Goal: Information Seeking & Learning: Learn about a topic

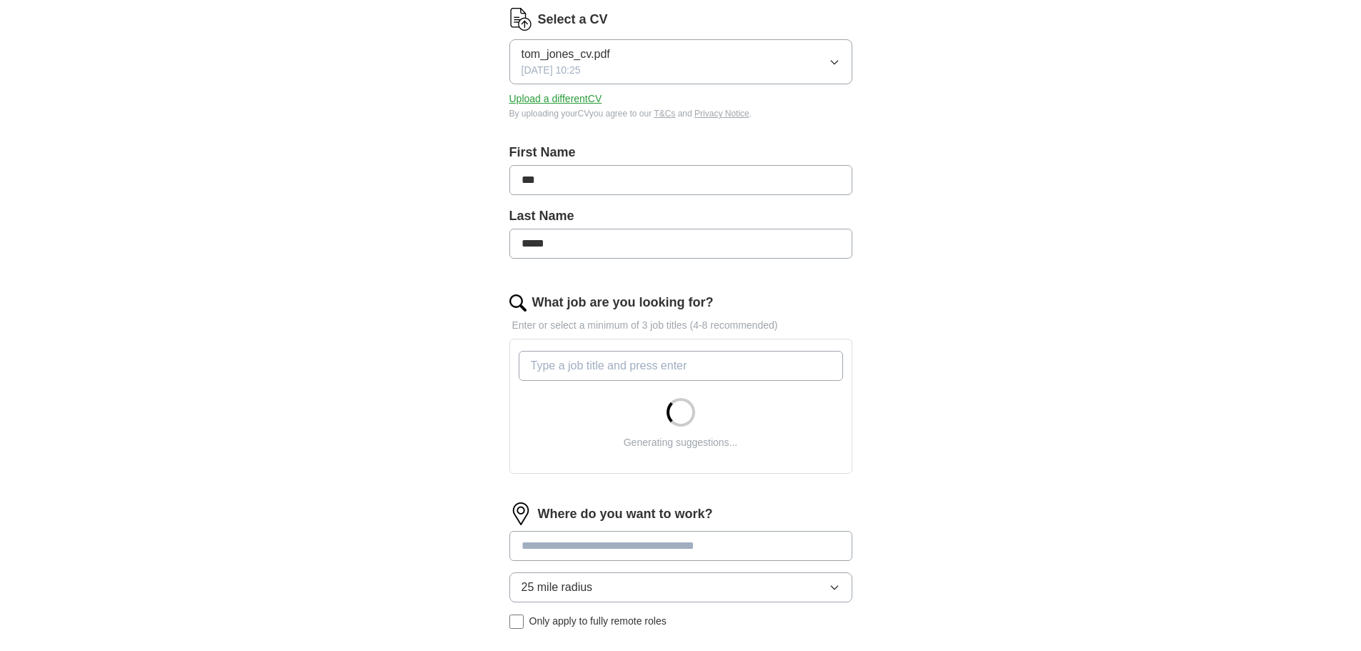
scroll to position [286, 0]
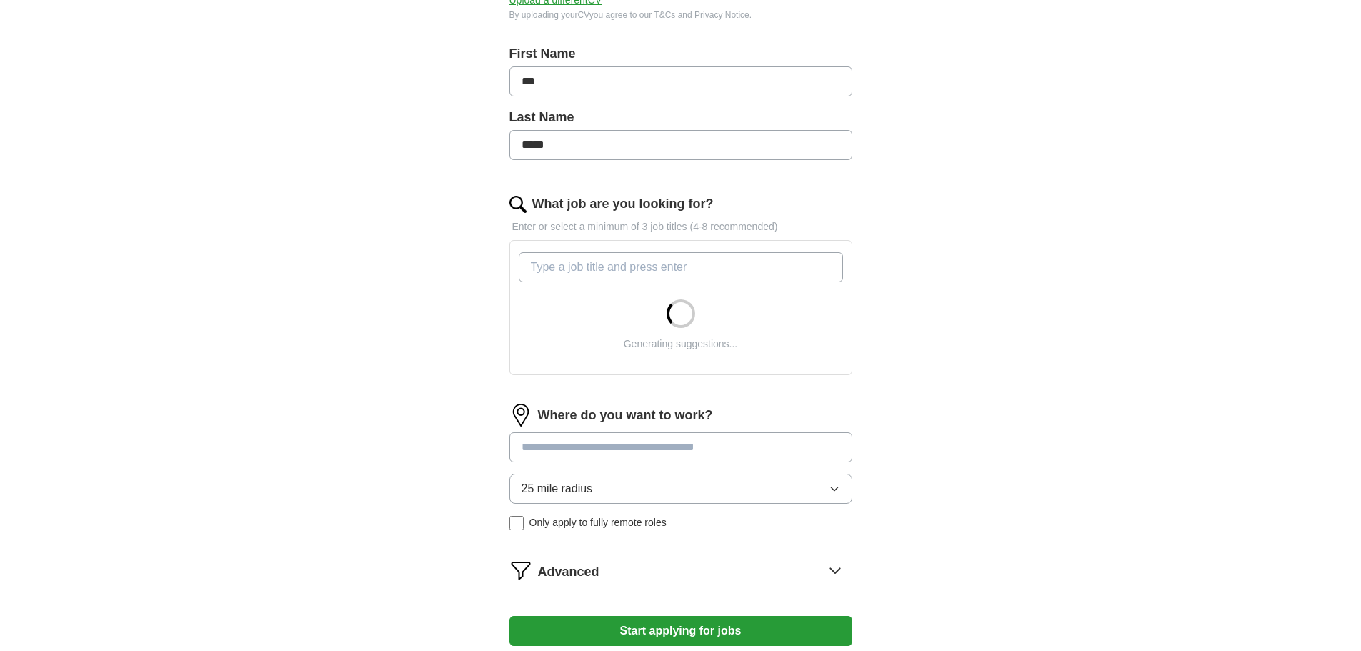
click at [796, 567] on div "Advanced" at bounding box center [695, 569] width 314 height 23
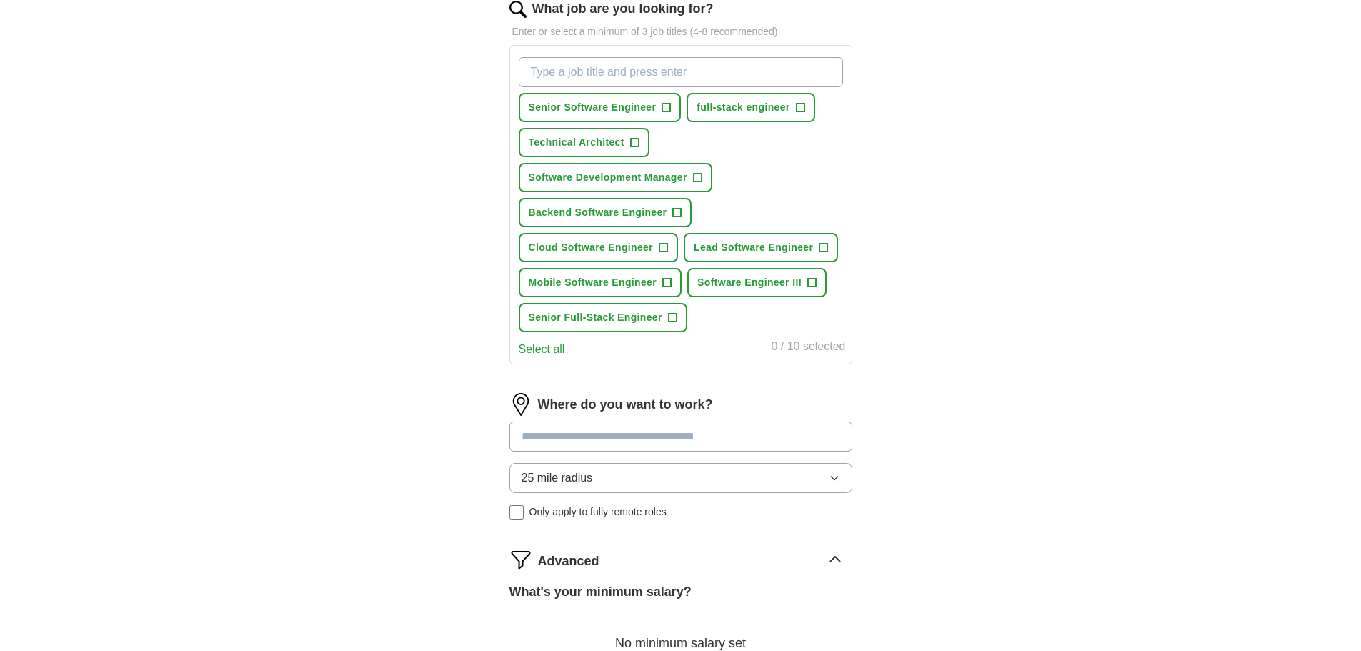
scroll to position [480, 0]
click at [649, 119] on button "Senior Software Engineer +" at bounding box center [600, 108] width 163 height 29
click at [637, 144] on span "+" at bounding box center [634, 143] width 9 height 11
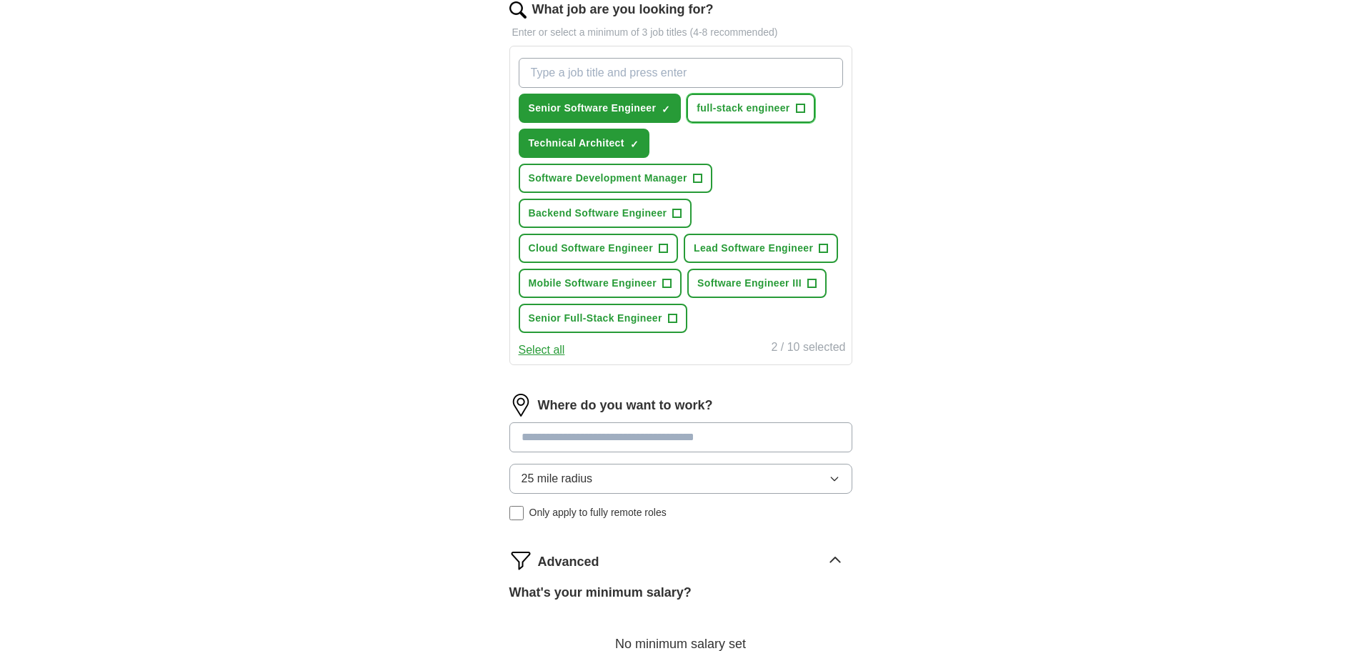
click at [736, 109] on span "full-stack engineer" at bounding box center [742, 108] width 93 height 15
click at [632, 448] on input at bounding box center [680, 437] width 343 height 30
type input "***"
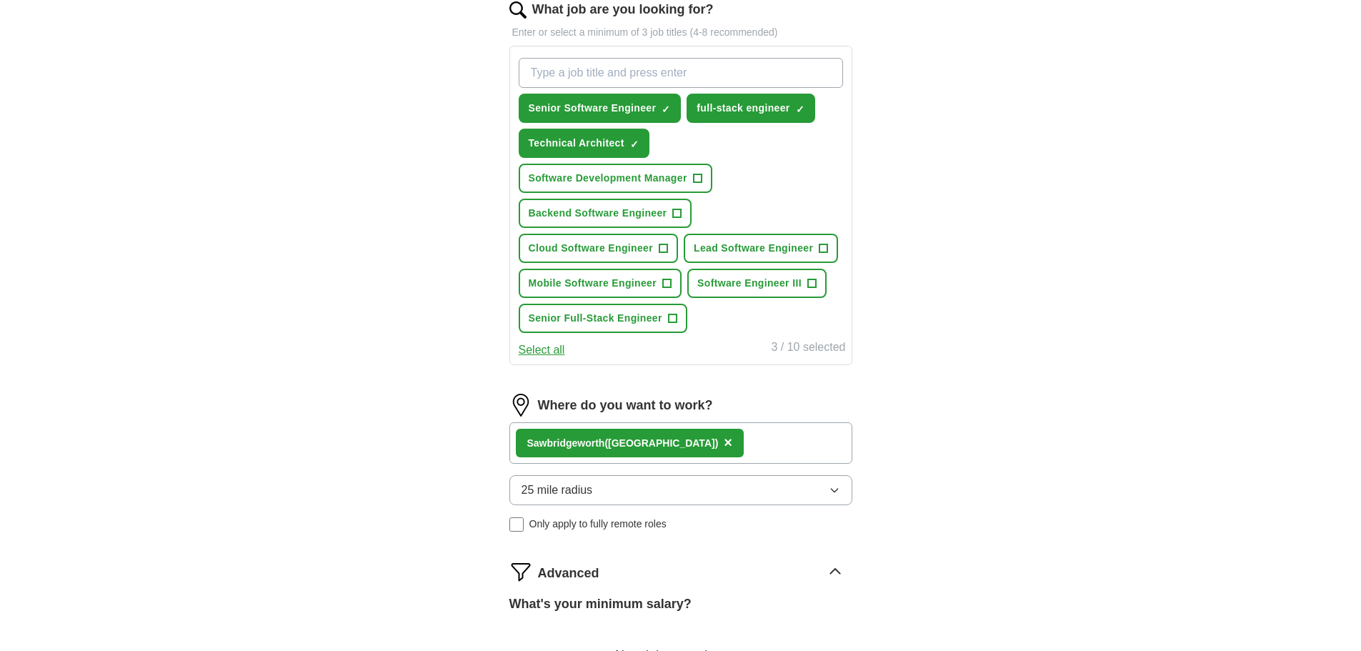
scroll to position [676, 0]
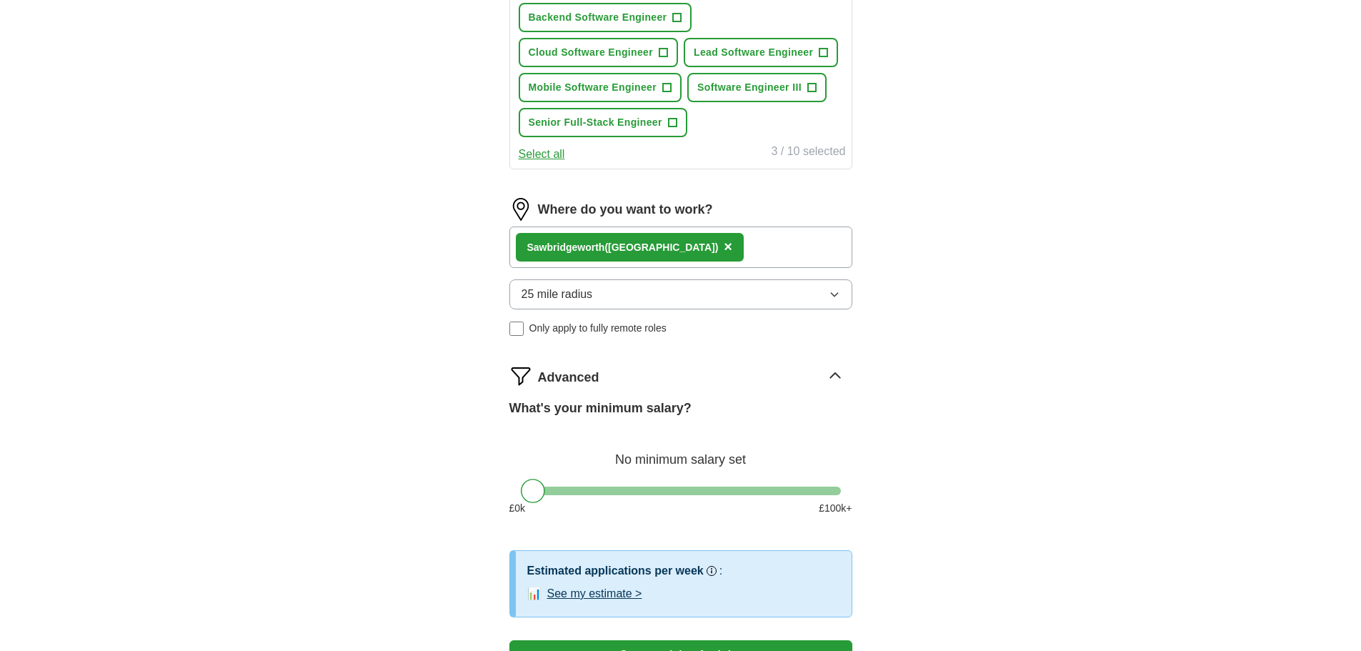
click at [596, 593] on button "See my estimate >" at bounding box center [594, 593] width 95 height 17
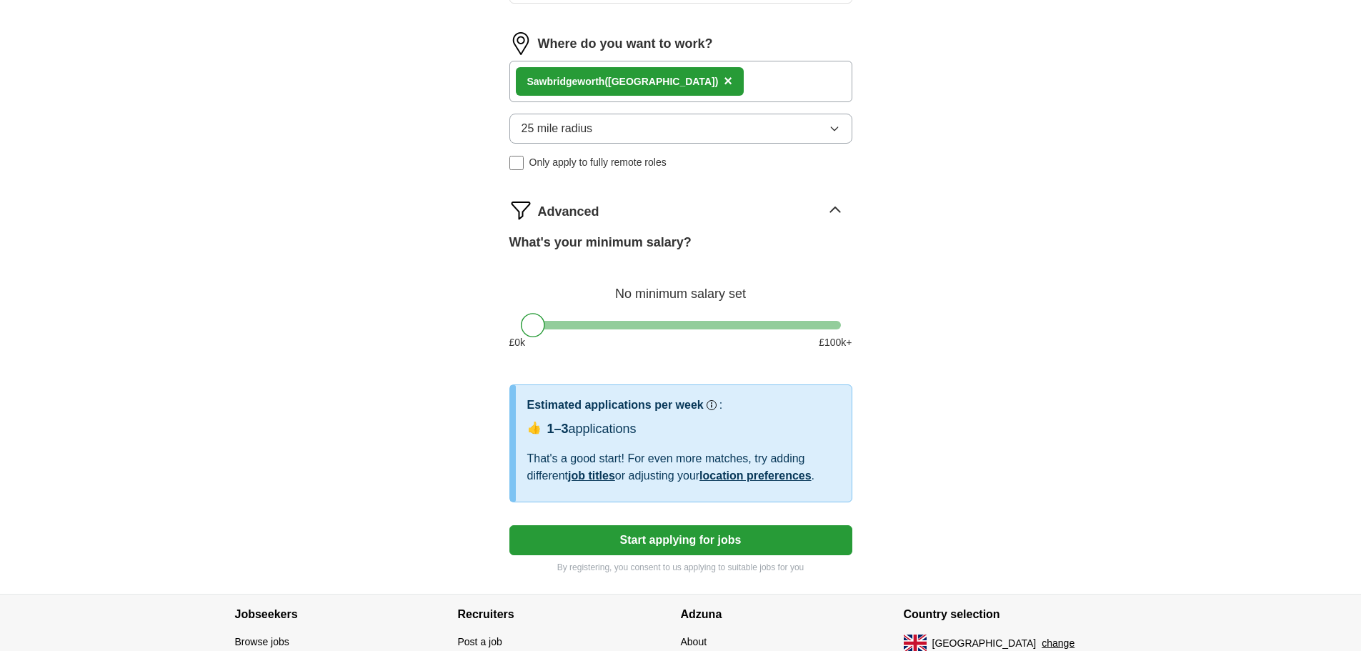
scroll to position [846, 0]
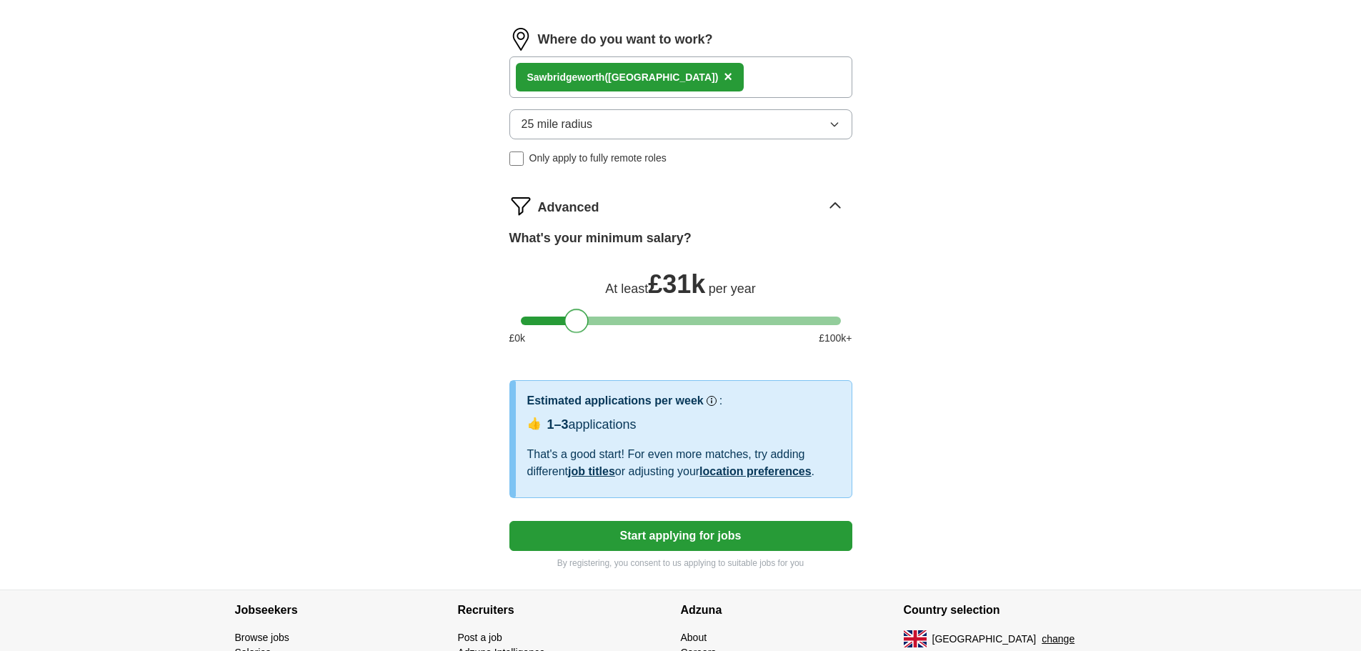
click at [576, 322] on div at bounding box center [681, 320] width 320 height 9
click at [670, 318] on div at bounding box center [681, 320] width 320 height 9
click at [741, 317] on div at bounding box center [681, 320] width 320 height 9
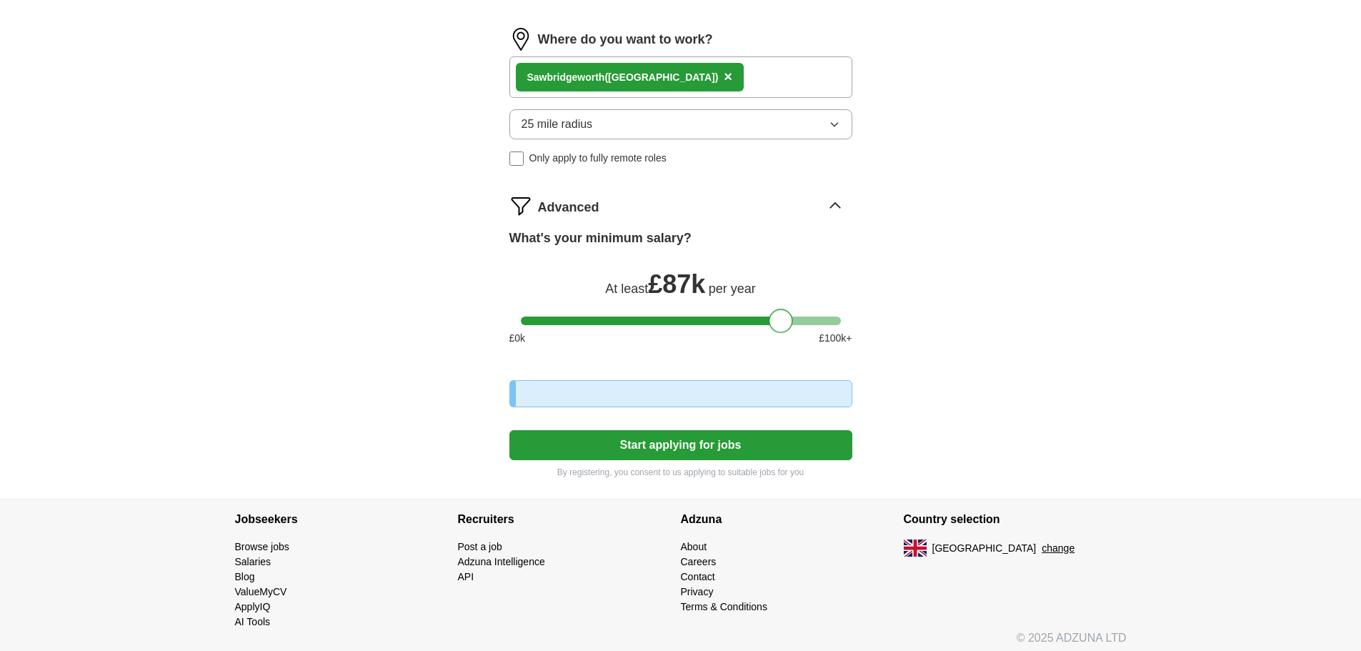
click at [781, 320] on div at bounding box center [681, 320] width 320 height 9
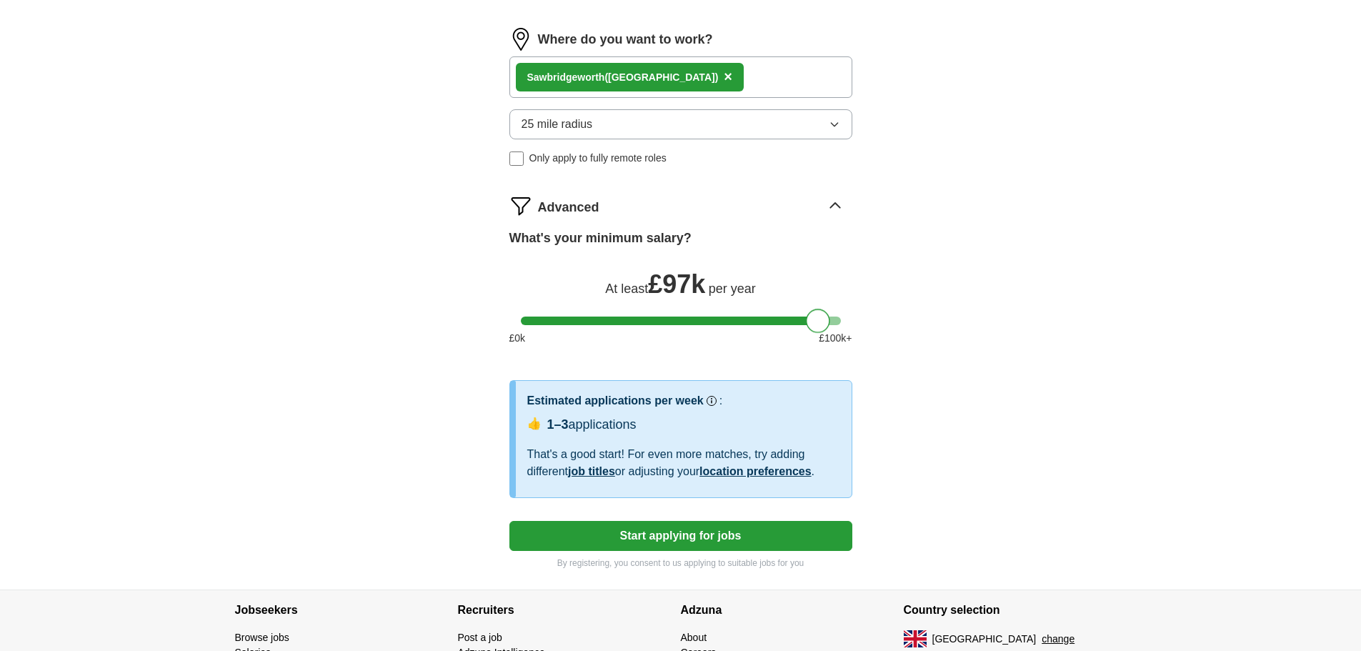
click at [816, 321] on div at bounding box center [681, 320] width 320 height 9
click at [693, 131] on button "25 mile radius" at bounding box center [680, 124] width 343 height 30
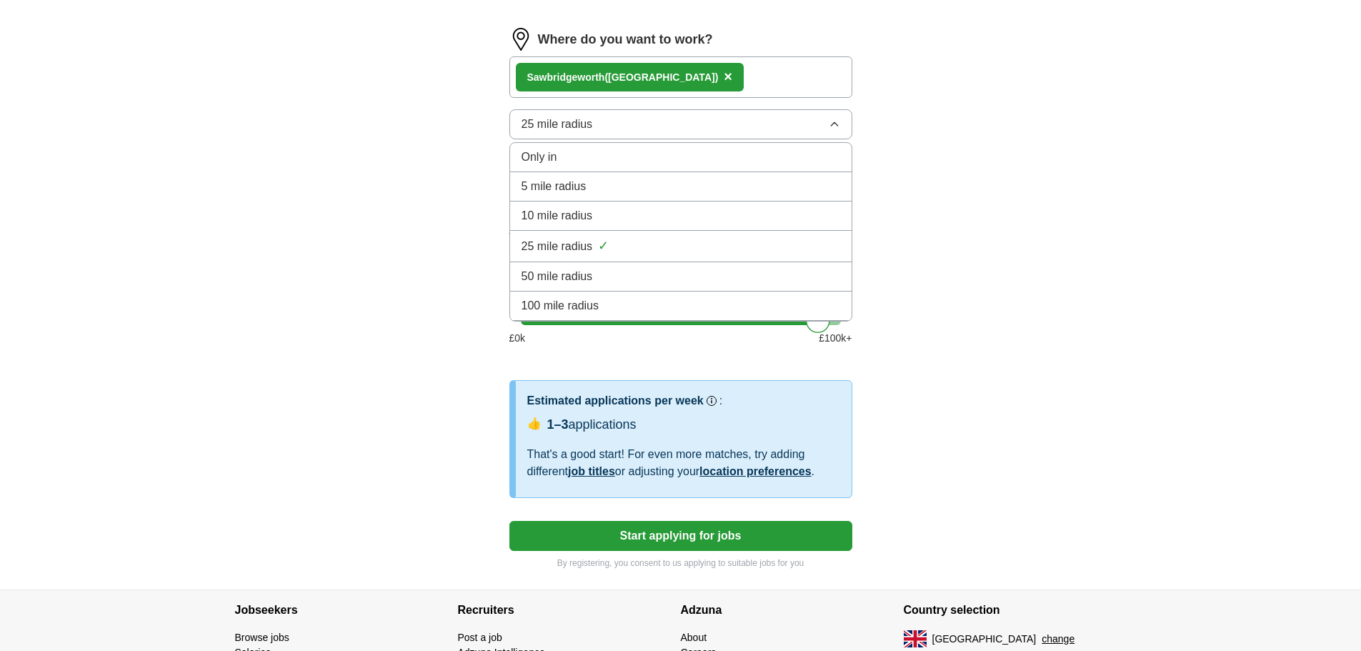
click at [689, 156] on div "Only in" at bounding box center [680, 157] width 319 height 17
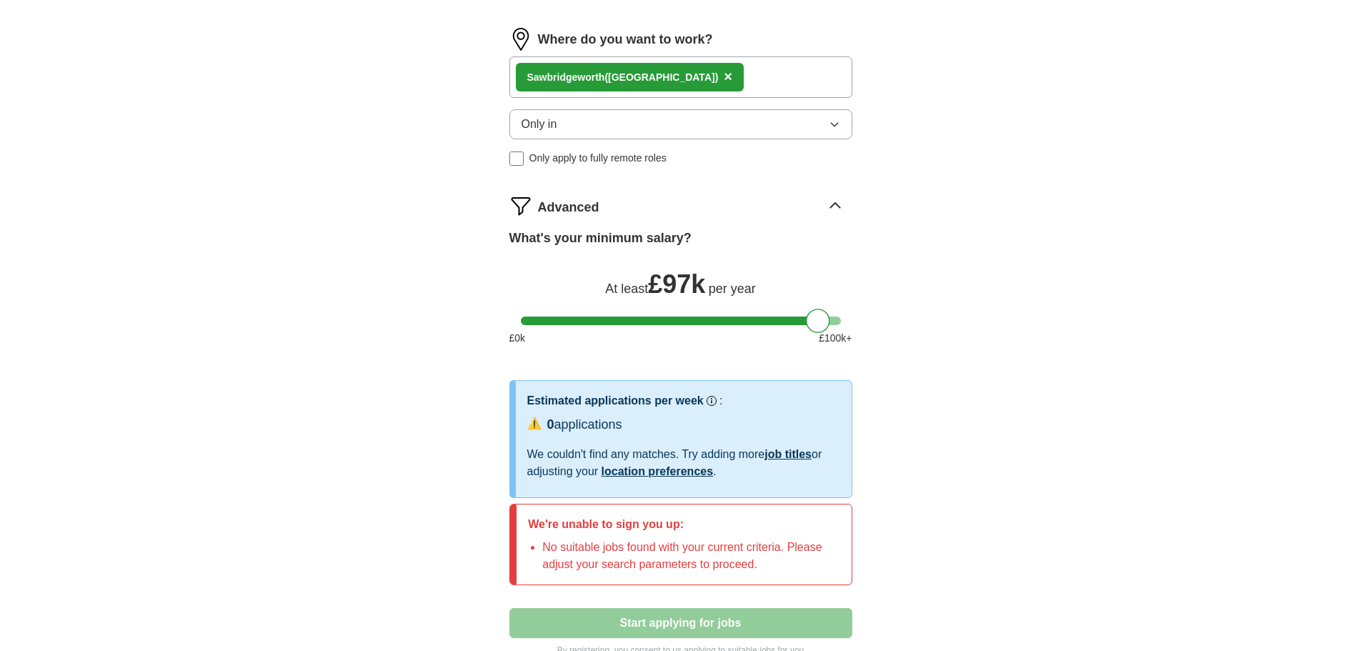
drag, startPoint x: 721, startPoint y: 129, endPoint x: 731, endPoint y: 120, distance: 13.7
click at [731, 120] on button "Only in" at bounding box center [680, 124] width 343 height 30
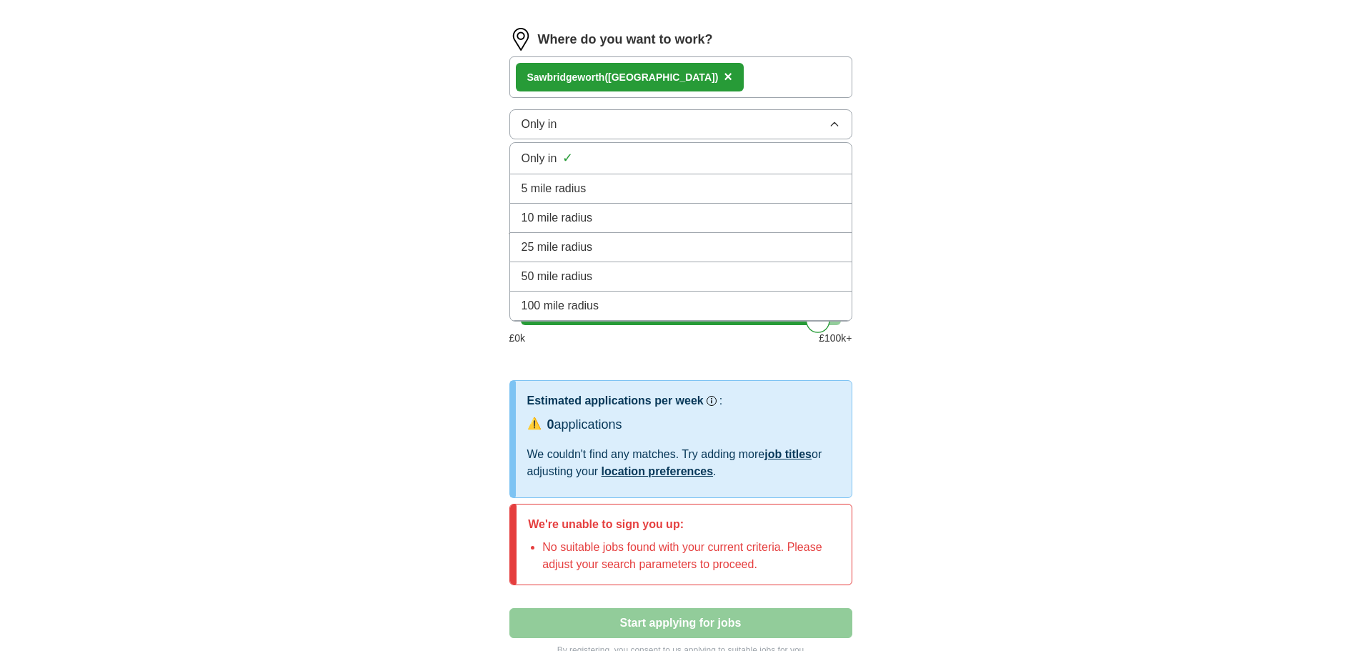
click at [731, 120] on button "Only in" at bounding box center [680, 124] width 343 height 30
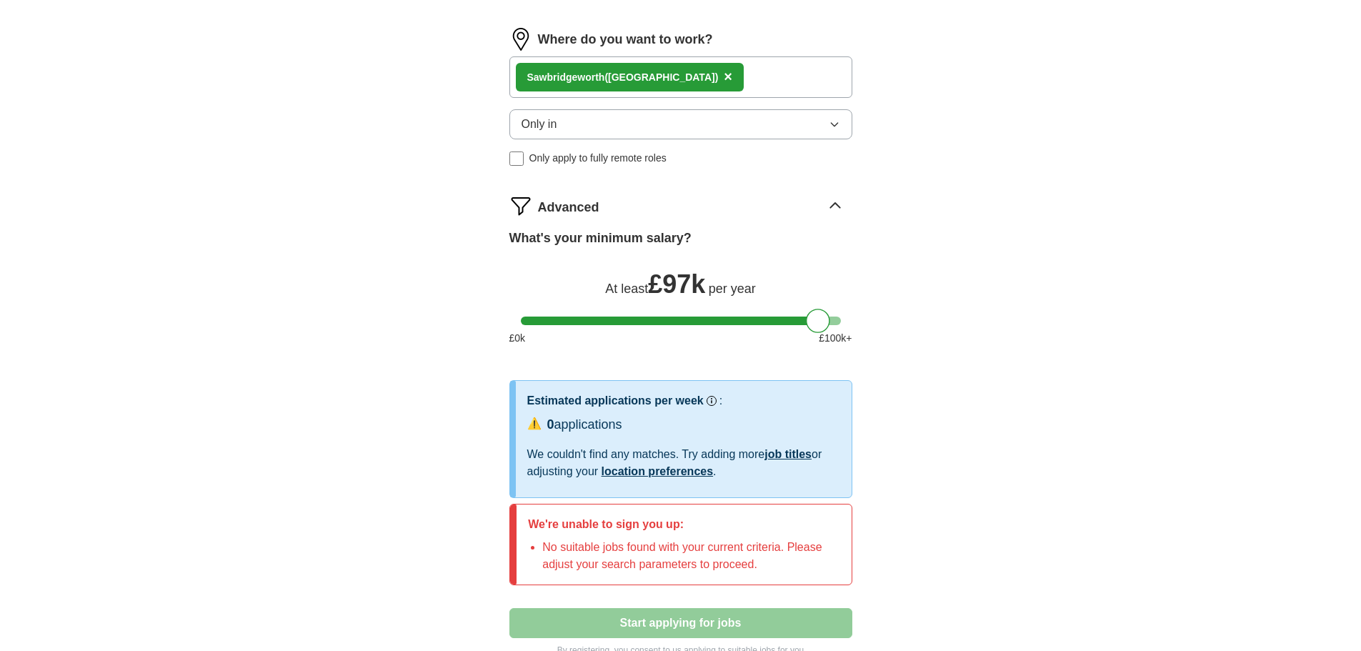
click at [753, 119] on button "Only in" at bounding box center [680, 124] width 343 height 30
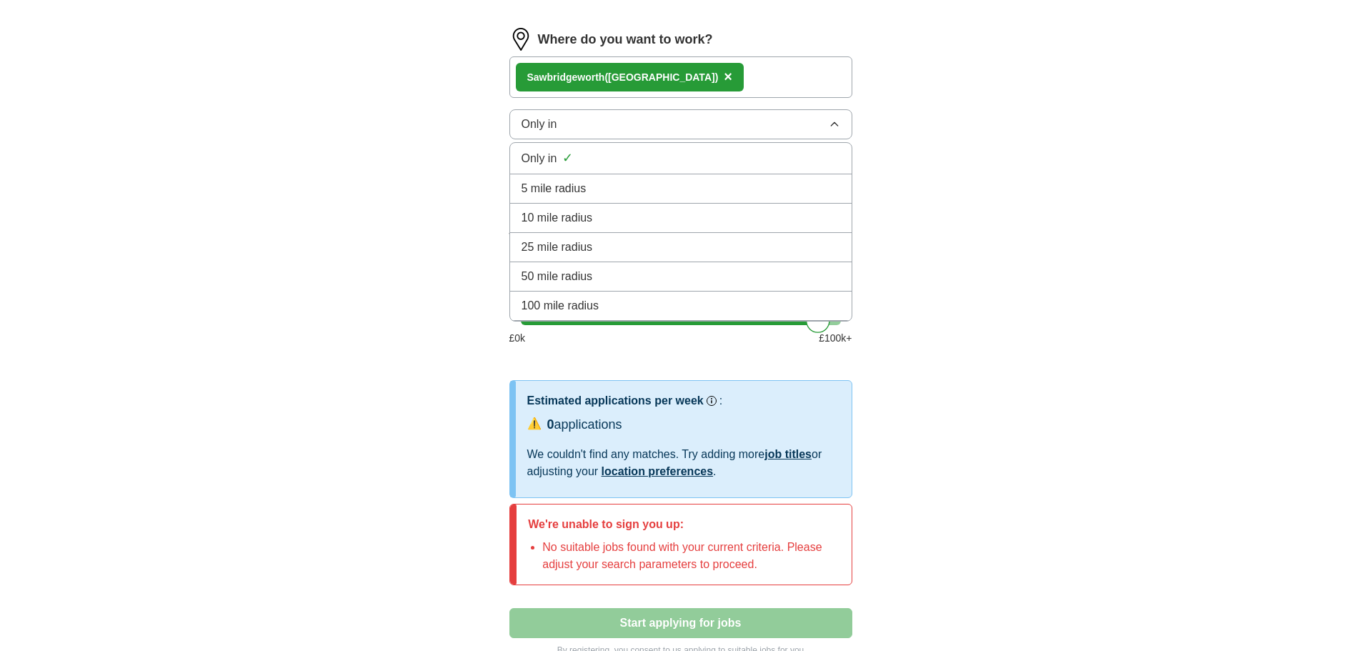
click at [750, 198] on li "5 mile radius" at bounding box center [680, 188] width 341 height 29
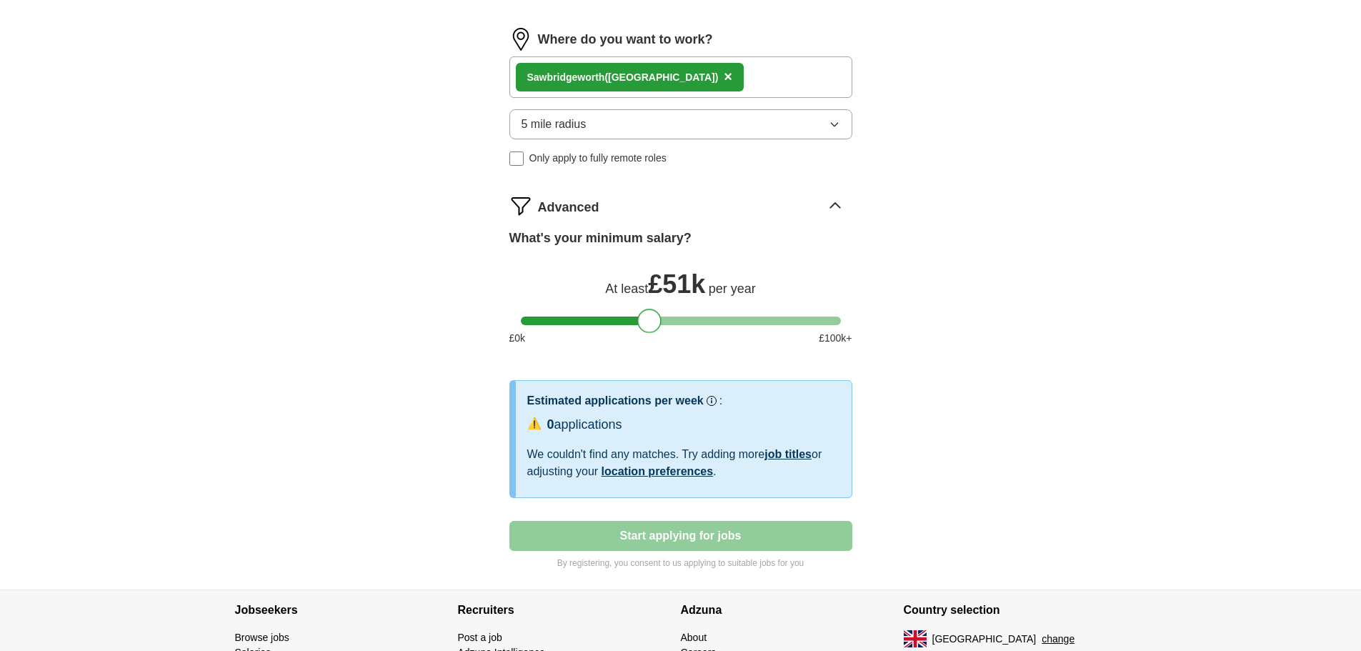
click at [649, 320] on div at bounding box center [681, 320] width 320 height 9
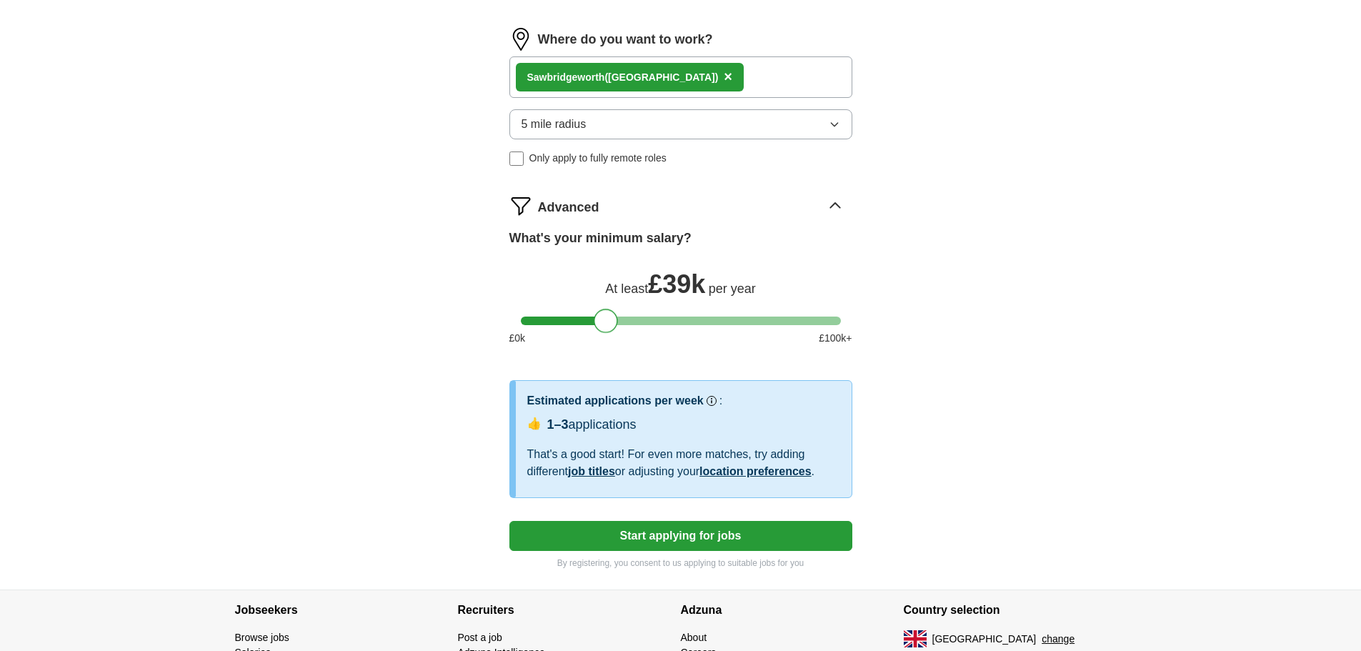
click at [605, 318] on div at bounding box center [681, 320] width 320 height 9
click at [558, 318] on div at bounding box center [681, 320] width 320 height 9
click at [745, 312] on div "What's your minimum salary? At least £ 26k per year £ 0 k £ 100 k+" at bounding box center [680, 293] width 343 height 129
click at [745, 319] on div at bounding box center [681, 320] width 320 height 9
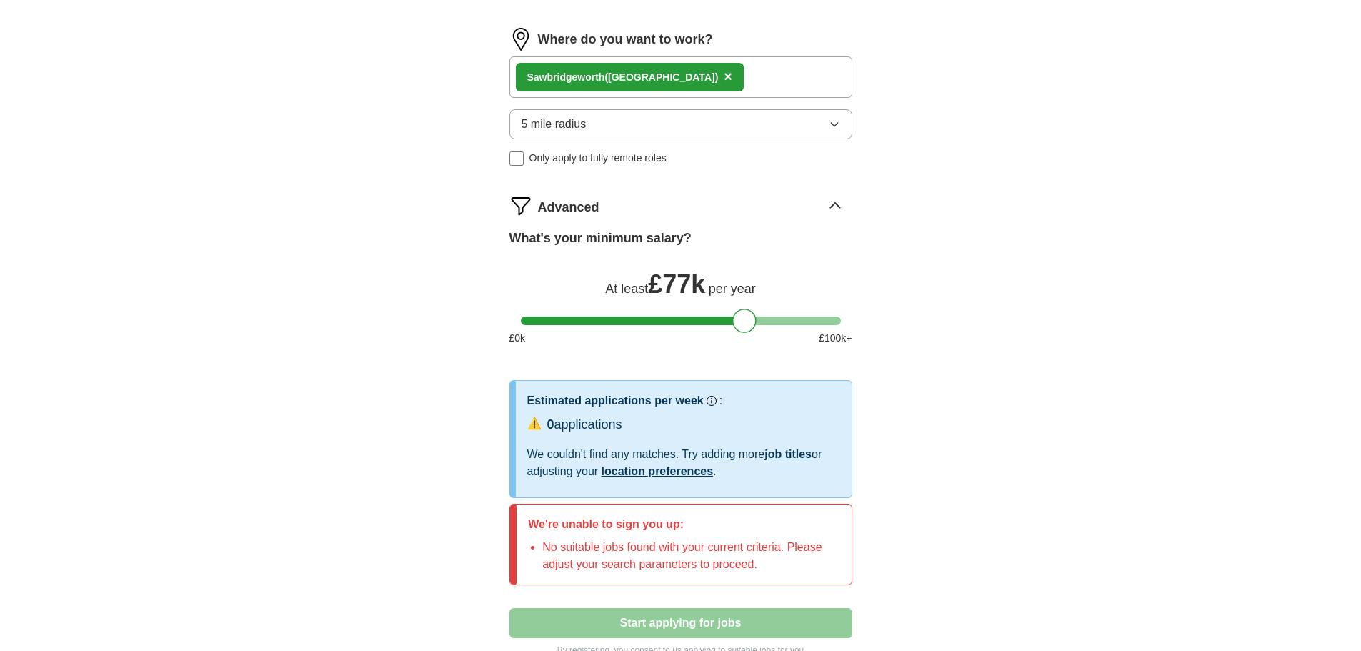
click at [705, 326] on div "What's your minimum salary? At least £ 77k per year £ 0 k £ 100 k+" at bounding box center [680, 293] width 343 height 129
